Goal: Transaction & Acquisition: Book appointment/travel/reservation

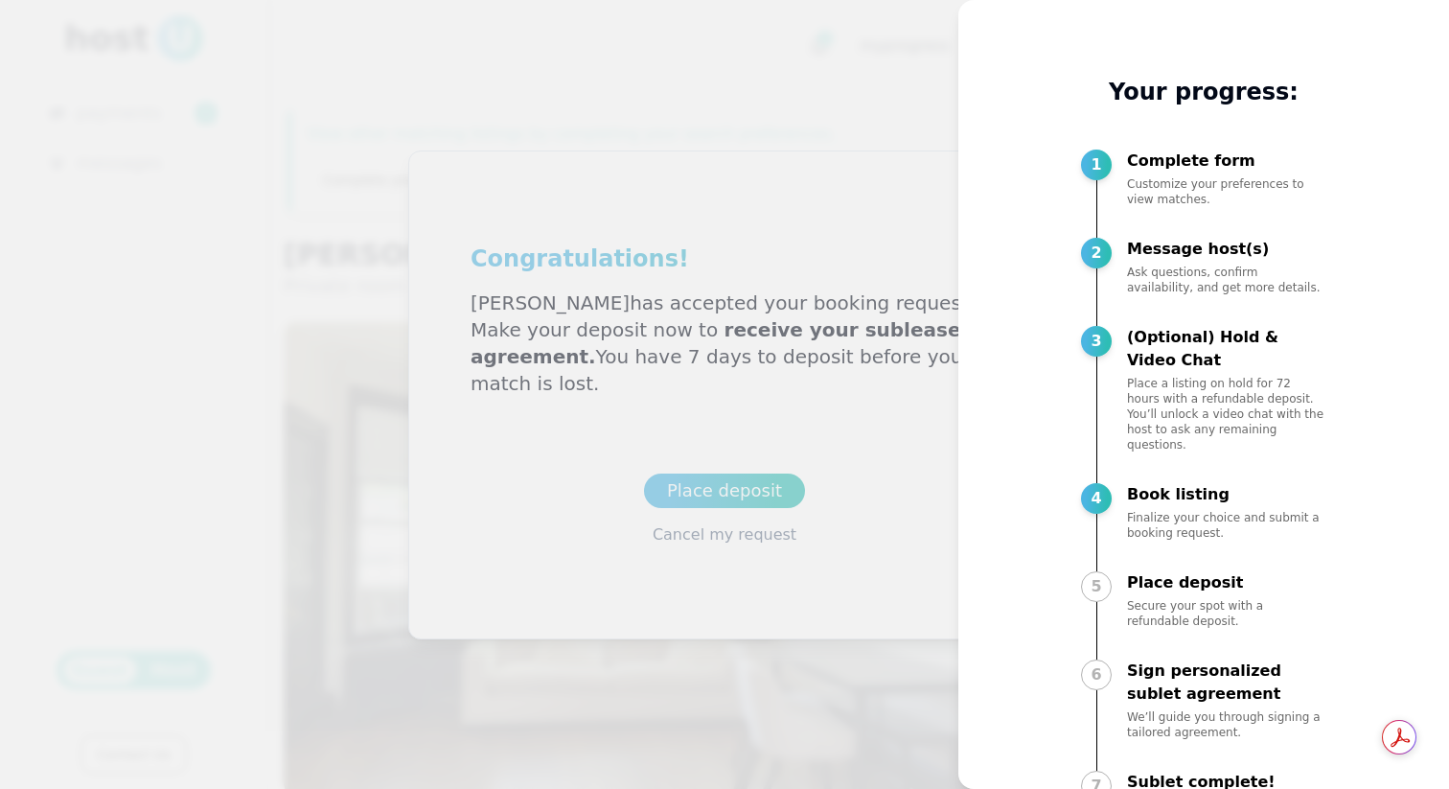
scroll to position [55, 0]
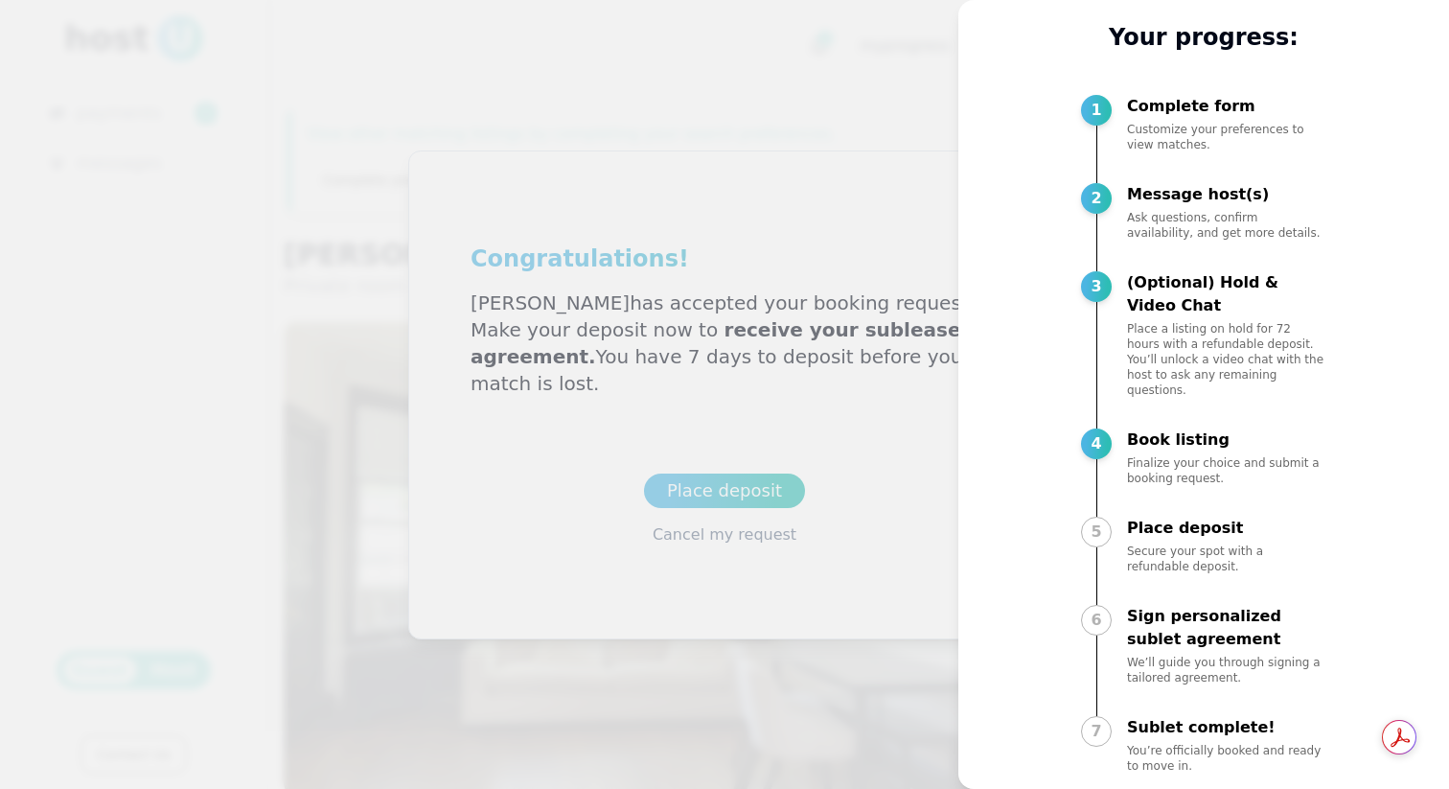
click at [963, 484] on div "My progress Your progress: 1 Complete form Customize your preferences to view m…" at bounding box center [1203, 394] width 491 height 789
click at [914, 454] on div at bounding box center [724, 394] width 1449 height 789
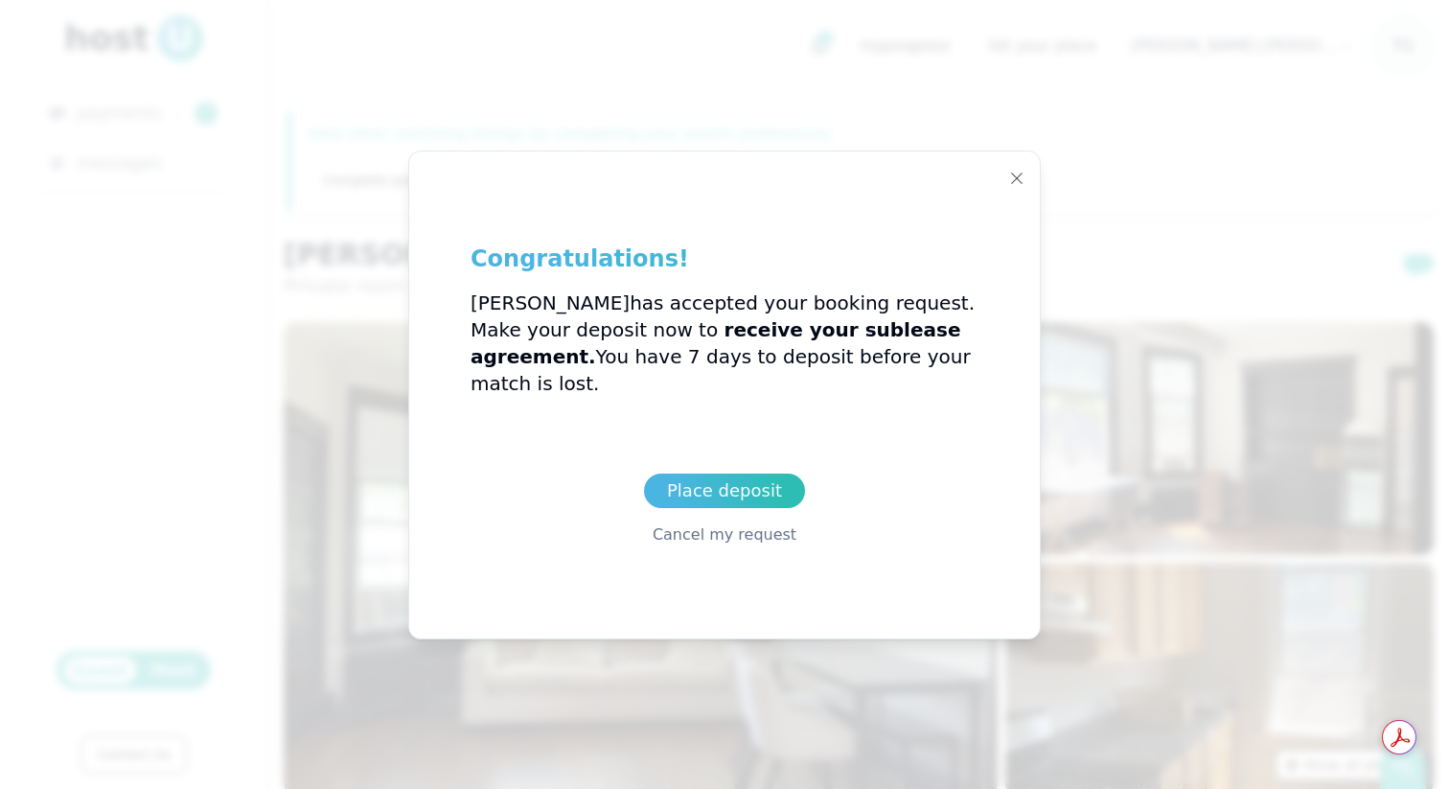
click at [743, 354] on p "[PERSON_NAME] has accepted your booking request. Make your deposit now to recei…" at bounding box center [725, 342] width 508 height 107
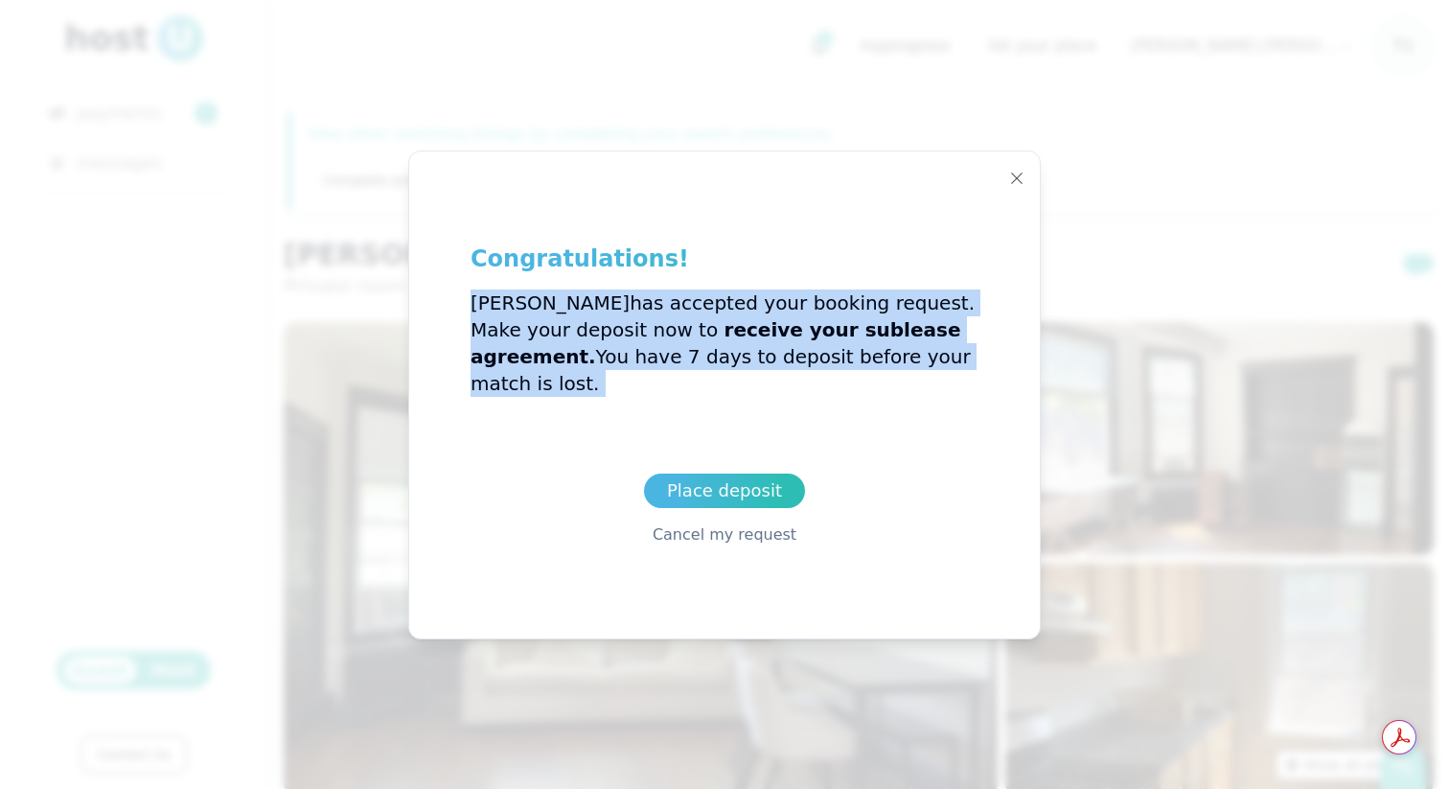
click at [640, 344] on span "receive your sublease agreement." at bounding box center [716, 343] width 491 height 50
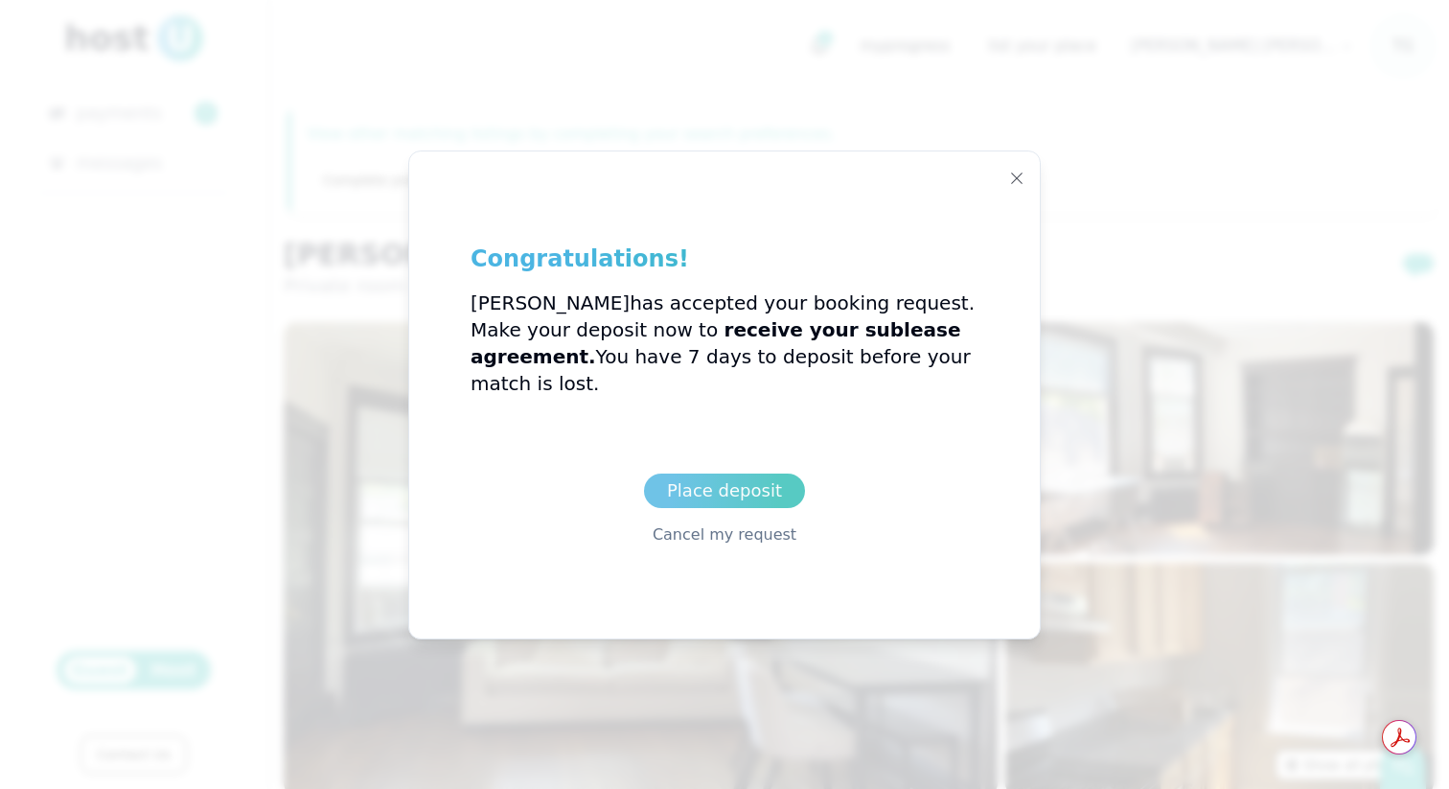
click at [678, 473] on link "Place deposit" at bounding box center [724, 490] width 161 height 34
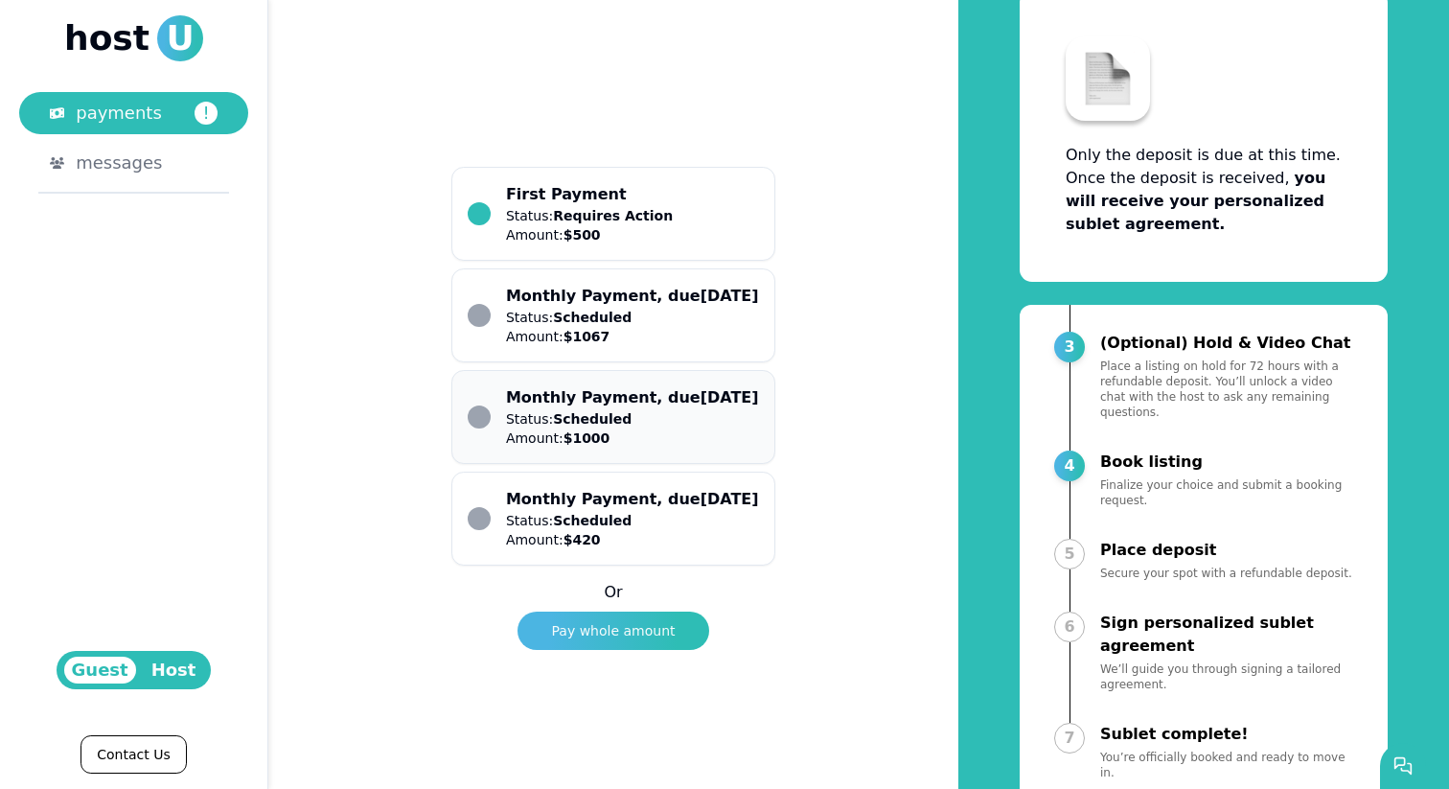
scroll to position [64, 0]
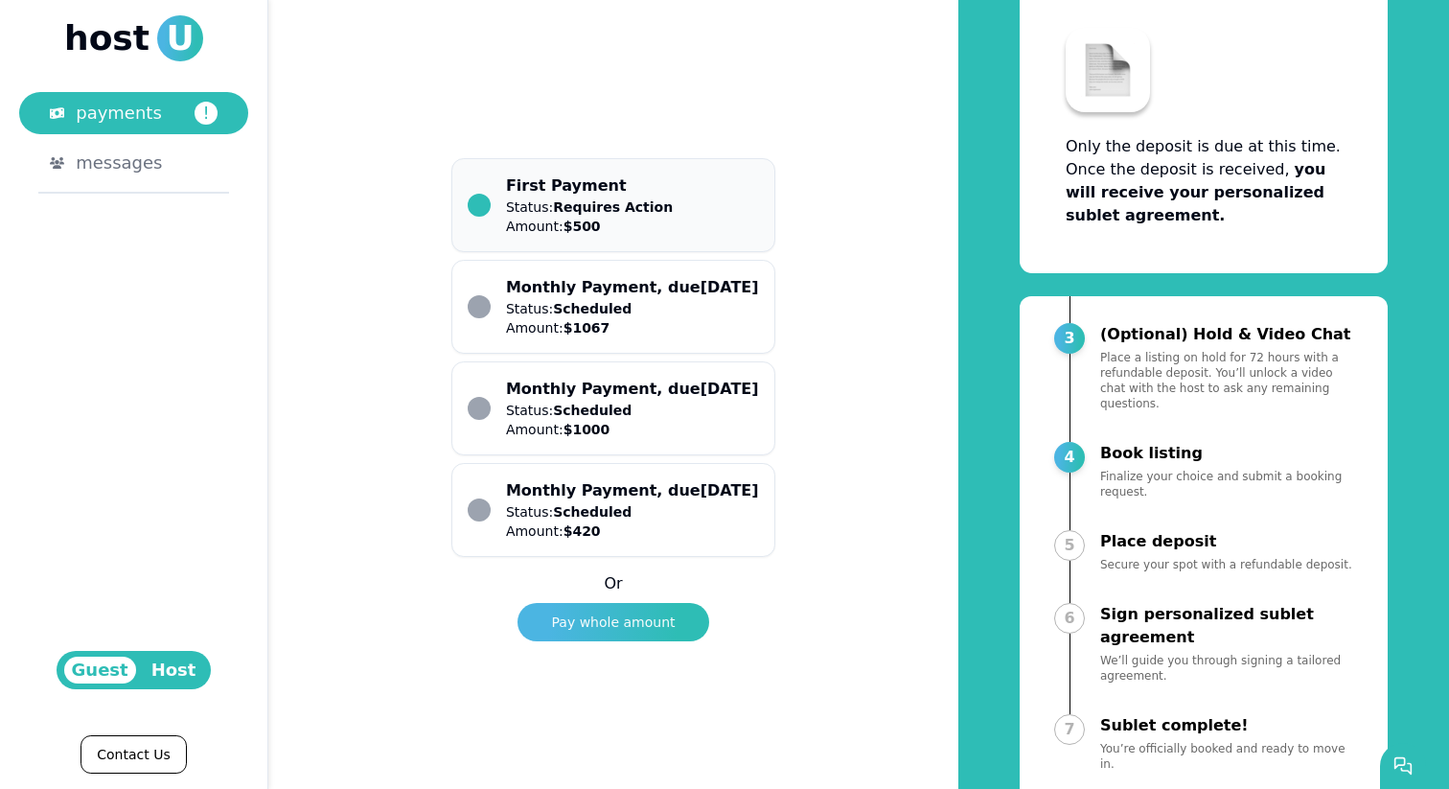
click at [655, 217] on p "Amount: $ 500" at bounding box center [589, 226] width 167 height 19
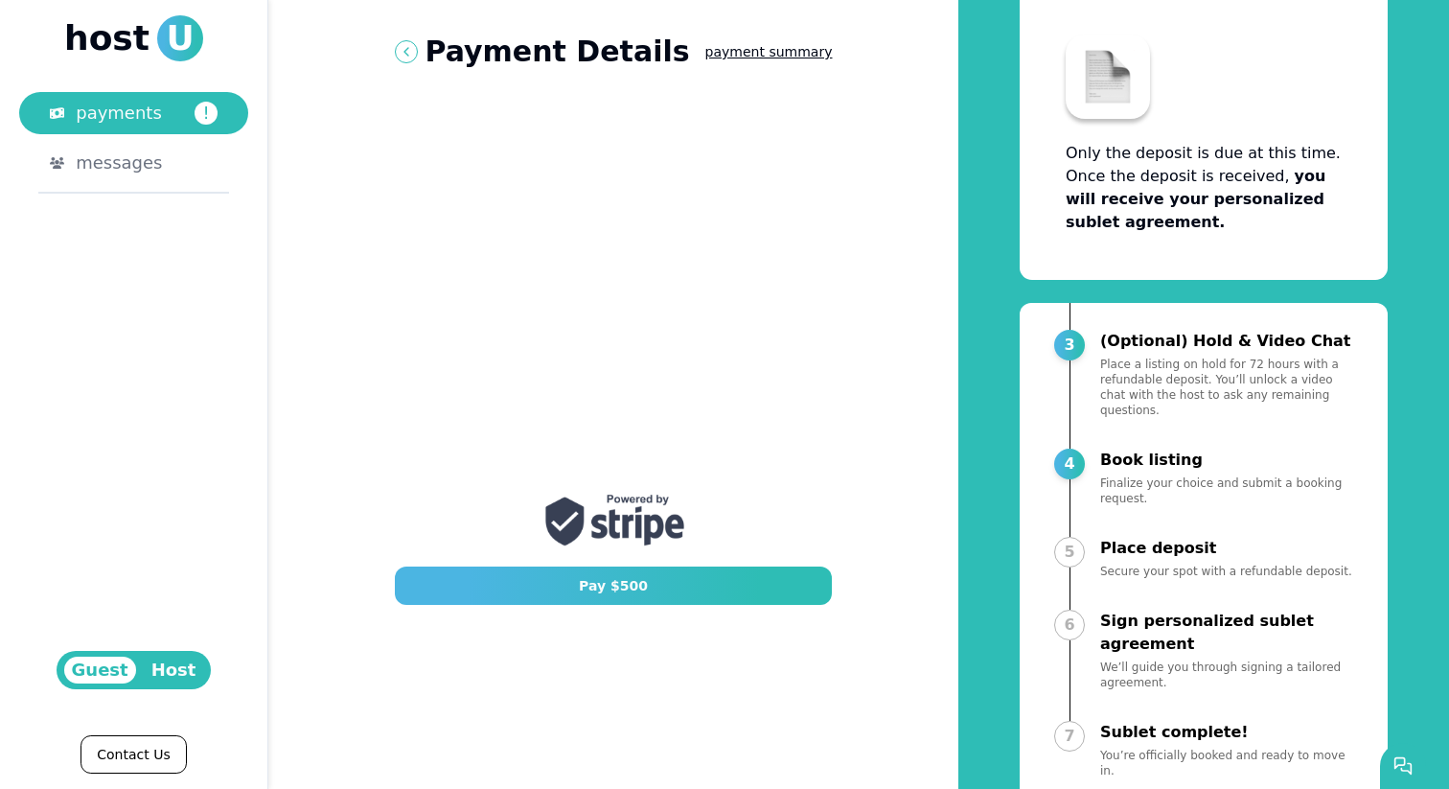
scroll to position [93, 0]
